Goal: Obtain resource: Obtain resource

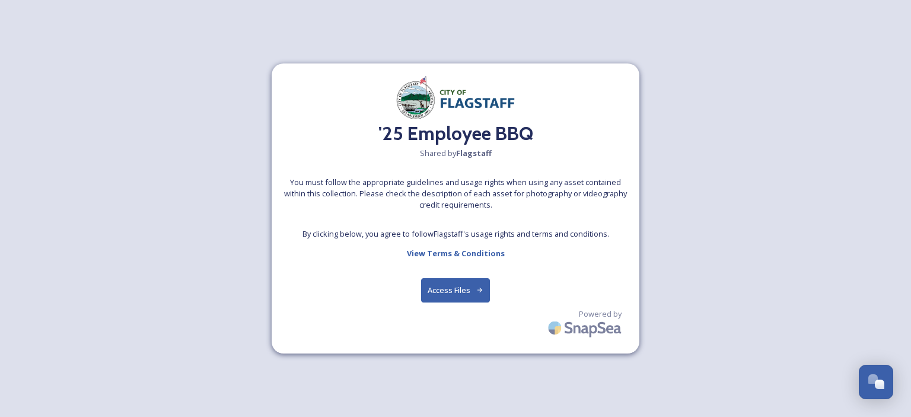
click at [751, 203] on div "'25 Employee BBQ Shared by Flagstaff You must follow the appropriate guidelines…" at bounding box center [455, 208] width 911 height 417
click at [438, 288] on button "Access Files" at bounding box center [455, 290] width 69 height 24
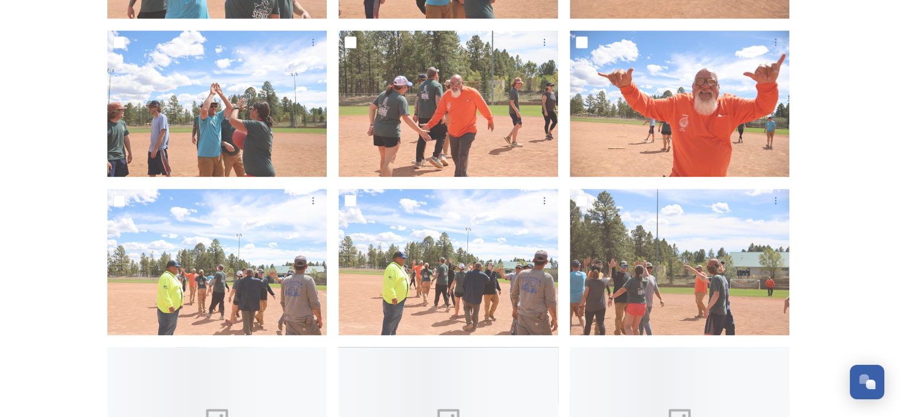
scroll to position [2076, 0]
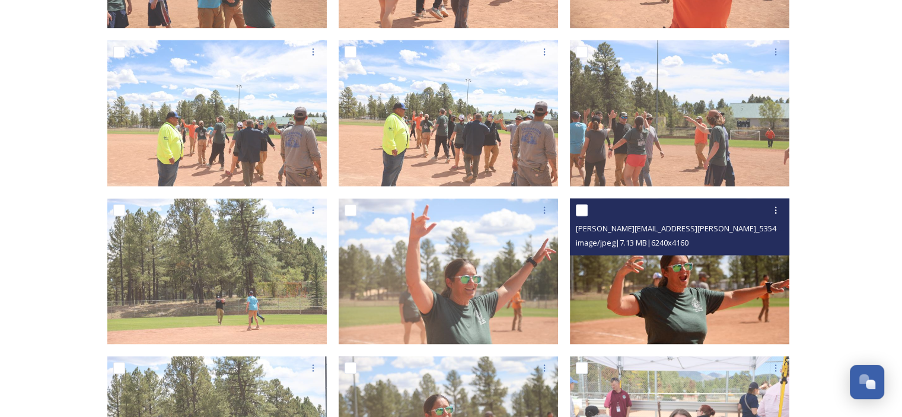
click at [661, 301] on img at bounding box center [679, 271] width 219 height 146
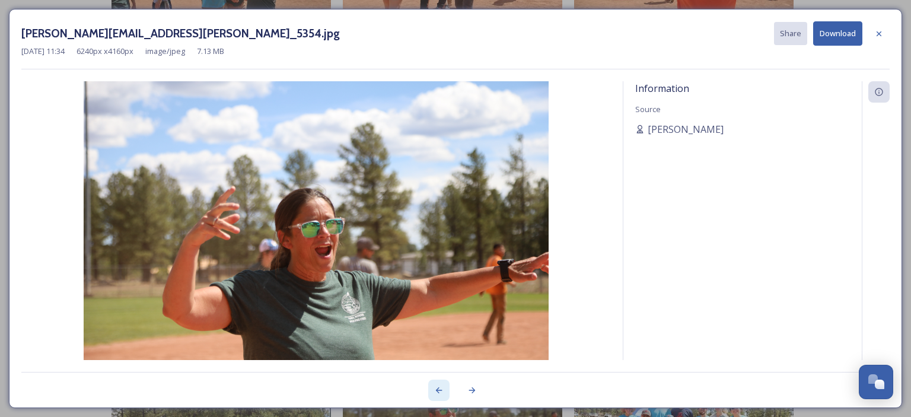
click at [442, 391] on icon at bounding box center [438, 389] width 9 height 9
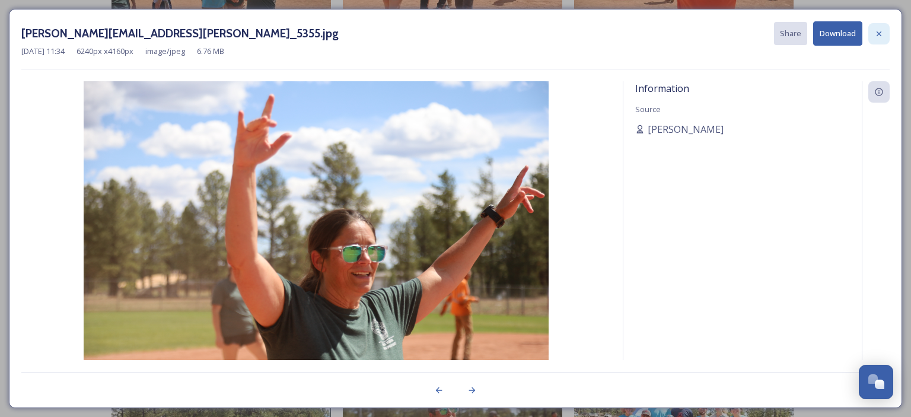
click at [880, 31] on icon at bounding box center [878, 33] width 9 height 9
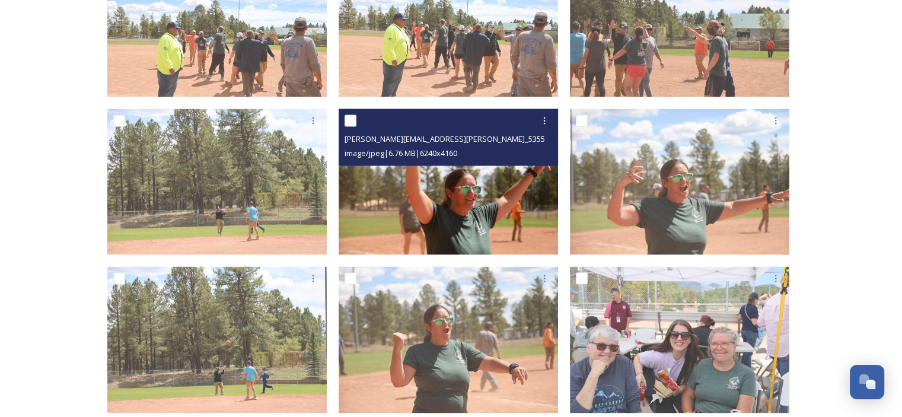
scroll to position [2313, 0]
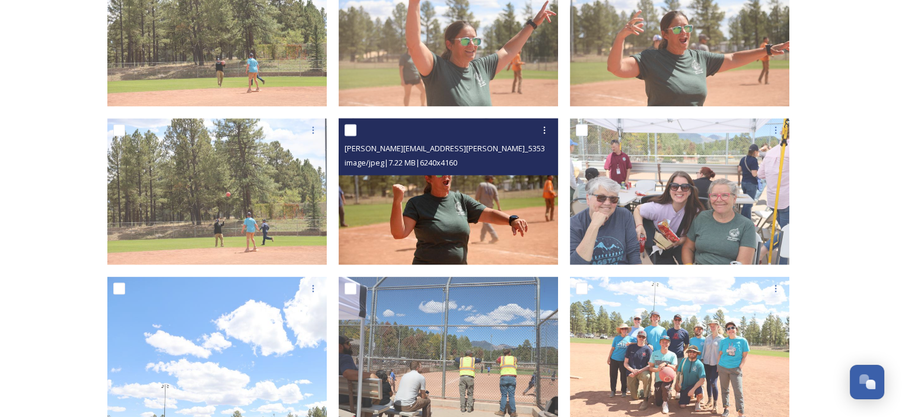
click at [413, 229] on img at bounding box center [448, 192] width 219 height 146
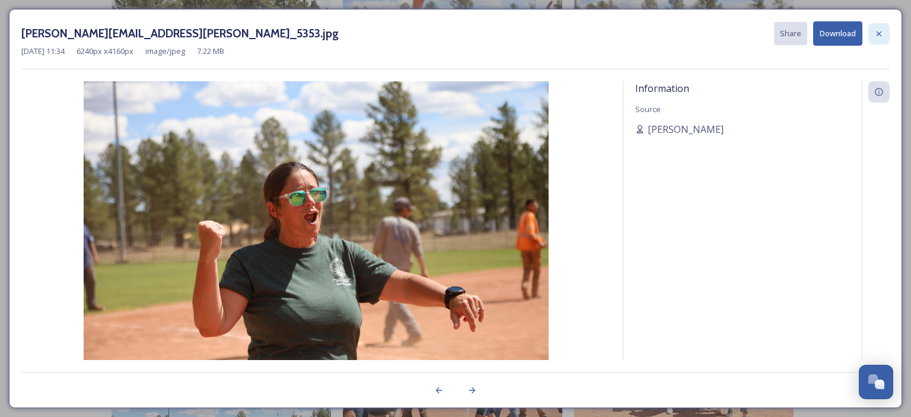
click at [879, 30] on icon at bounding box center [878, 33] width 9 height 9
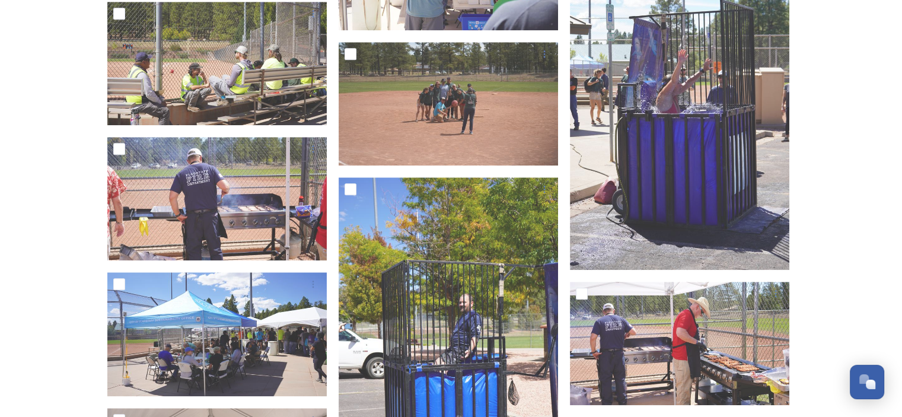
scroll to position [5753, 0]
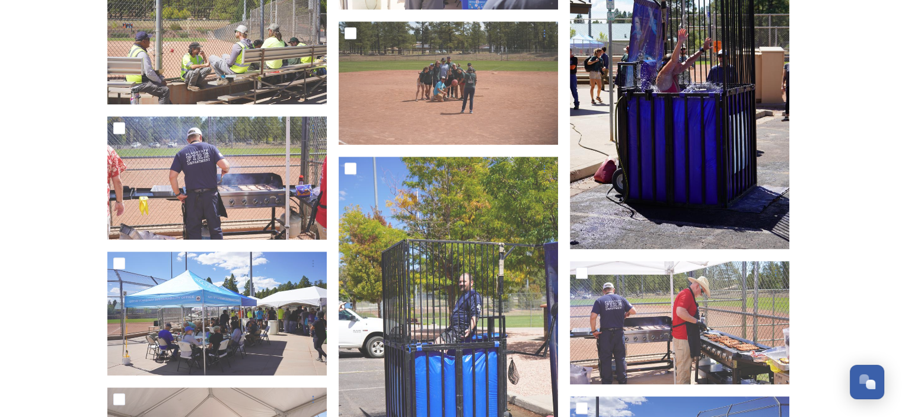
click at [735, 122] on img at bounding box center [679, 54] width 219 height 390
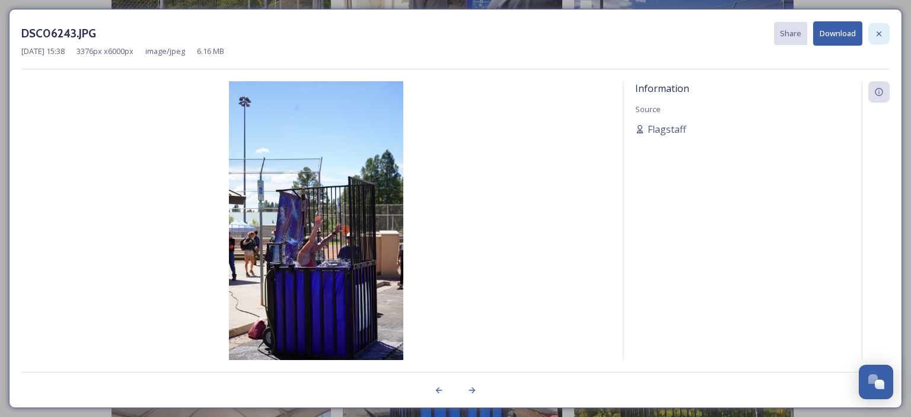
click at [878, 30] on icon at bounding box center [878, 33] width 9 height 9
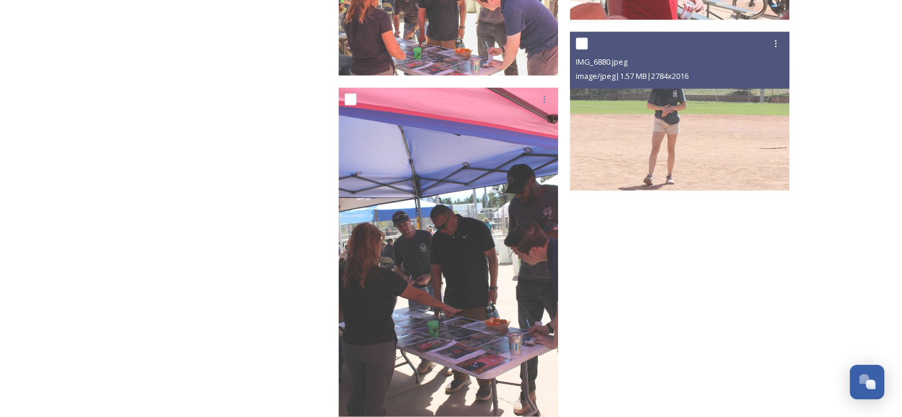
scroll to position [16015, 0]
